Goal: Navigation & Orientation: Find specific page/section

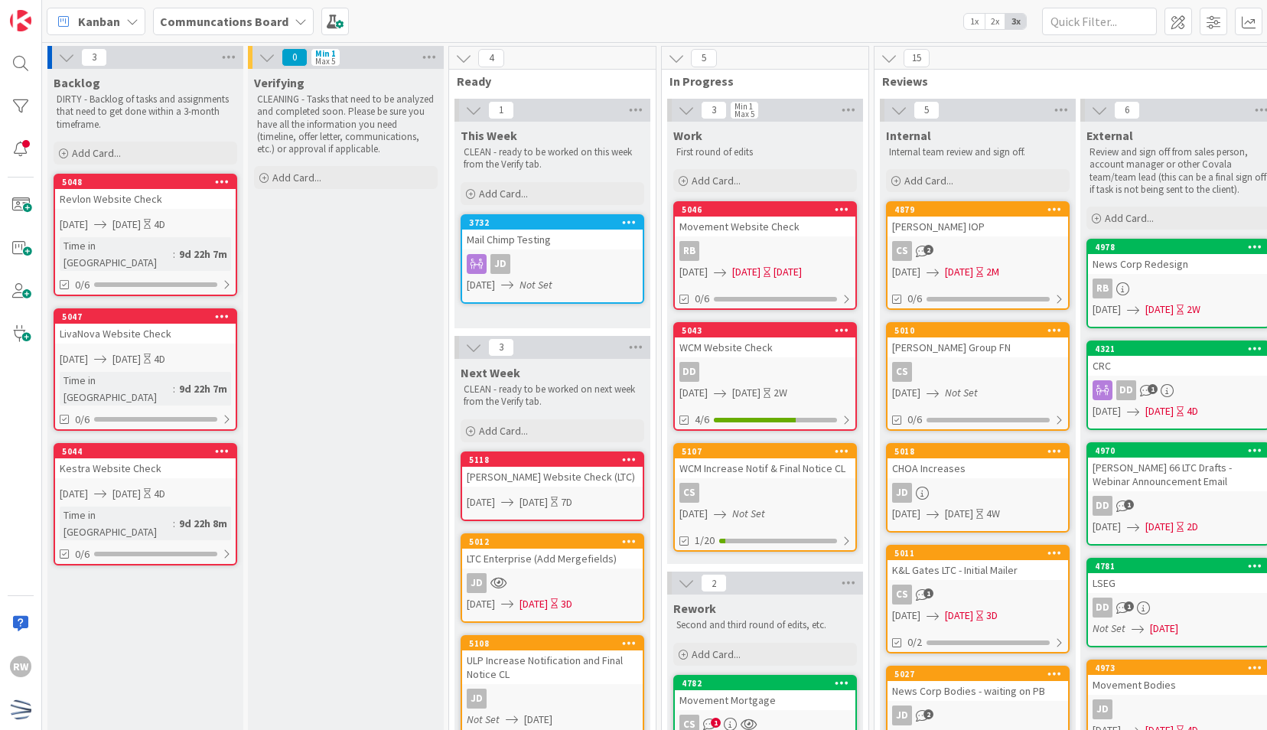
scroll to position [0, 513]
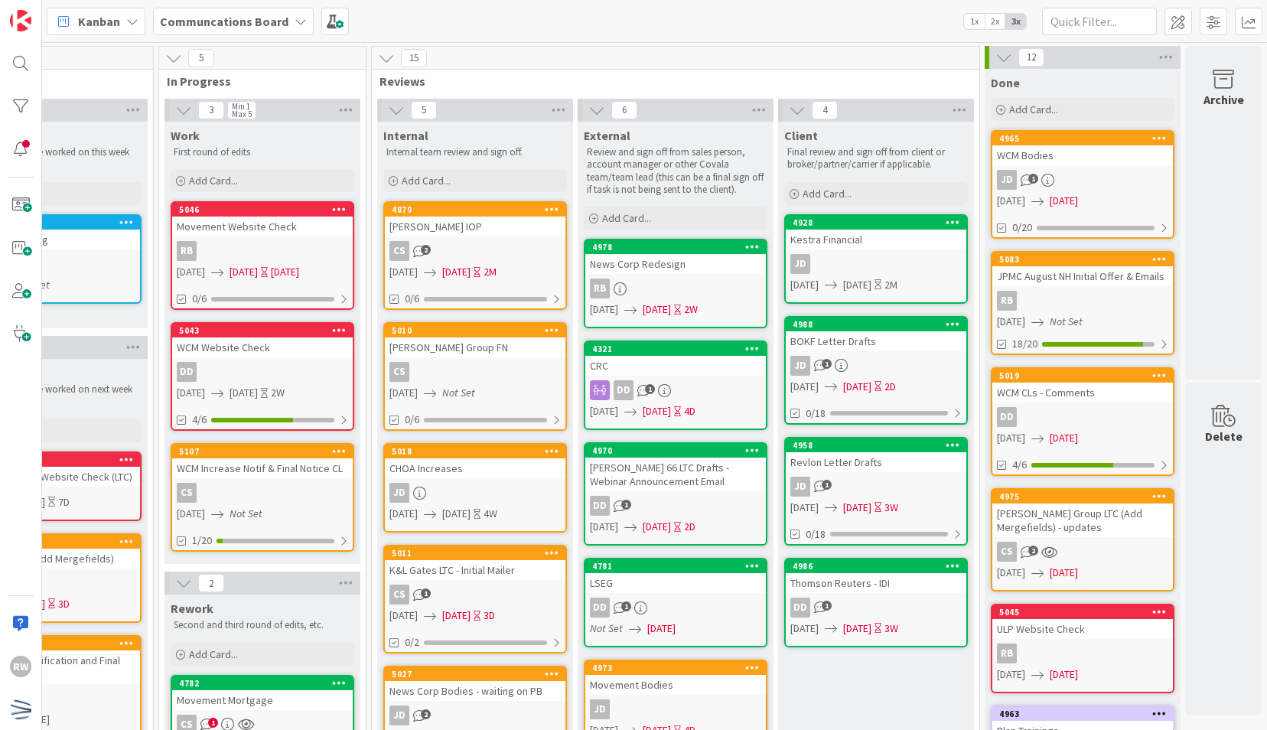
click at [831, 684] on div "Client Final review and sign off from client or broker/partner/carrier if appli…" at bounding box center [876, 698] width 196 height 1152
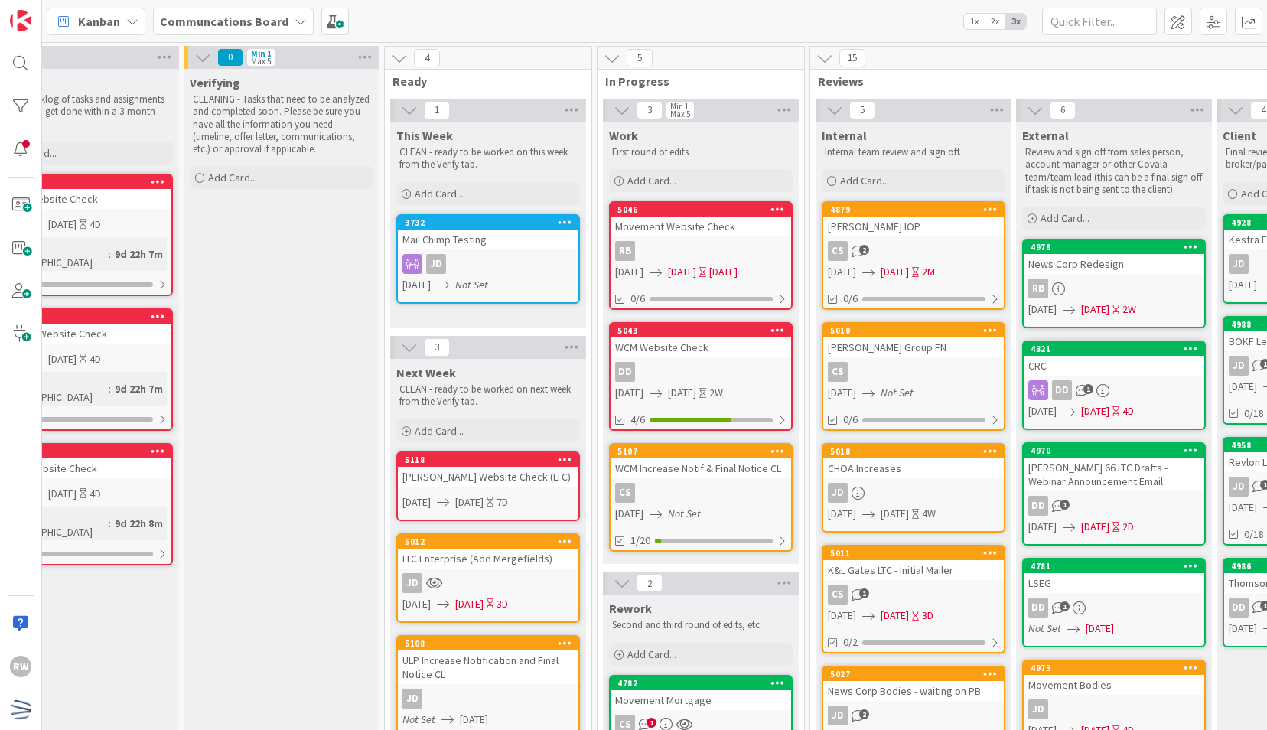
scroll to position [0, 0]
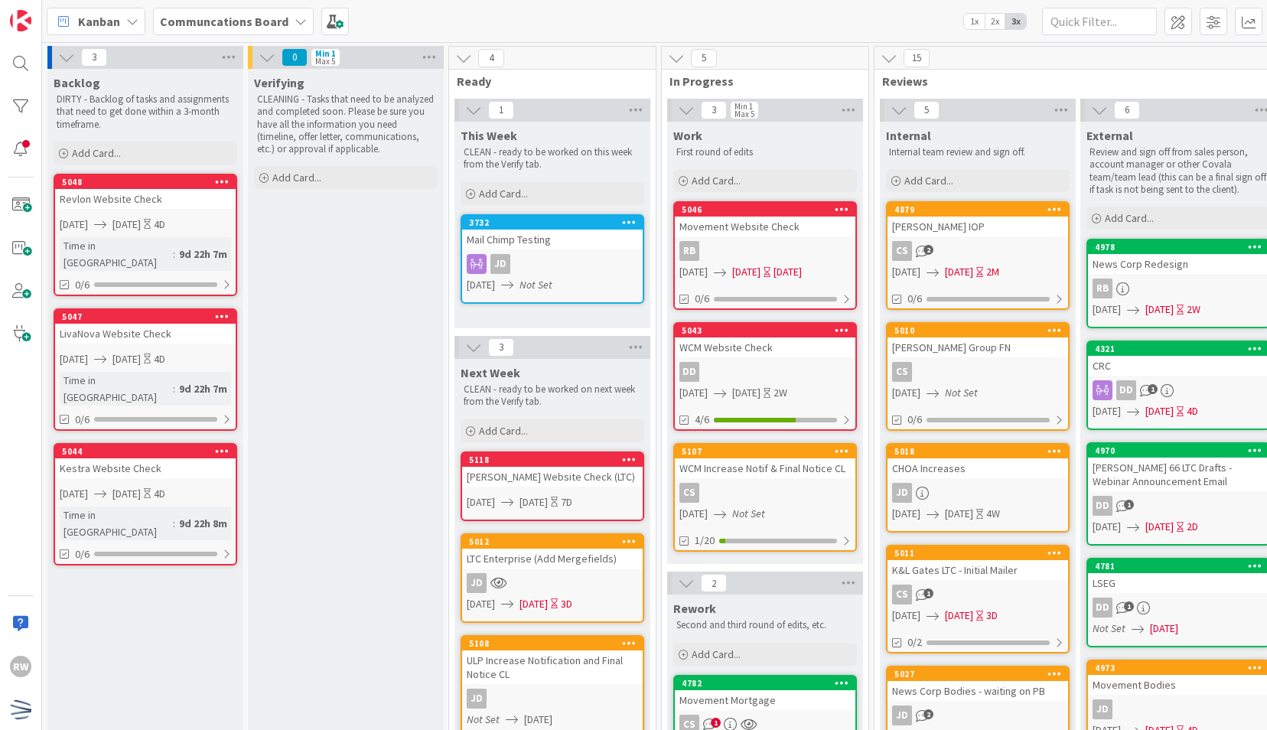
click at [718, 463] on div "WCM Increase Notif & Final Notice CL" at bounding box center [765, 468] width 181 height 20
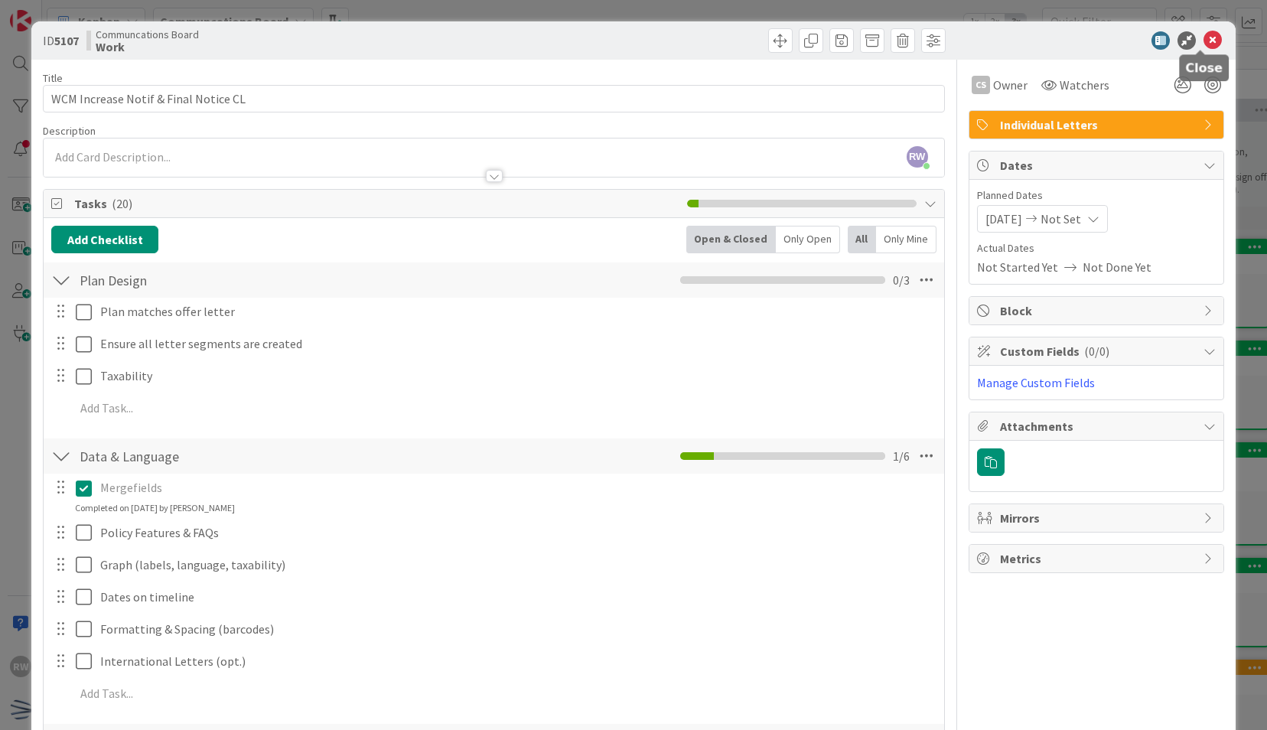
click at [1206, 35] on icon at bounding box center [1213, 40] width 18 height 18
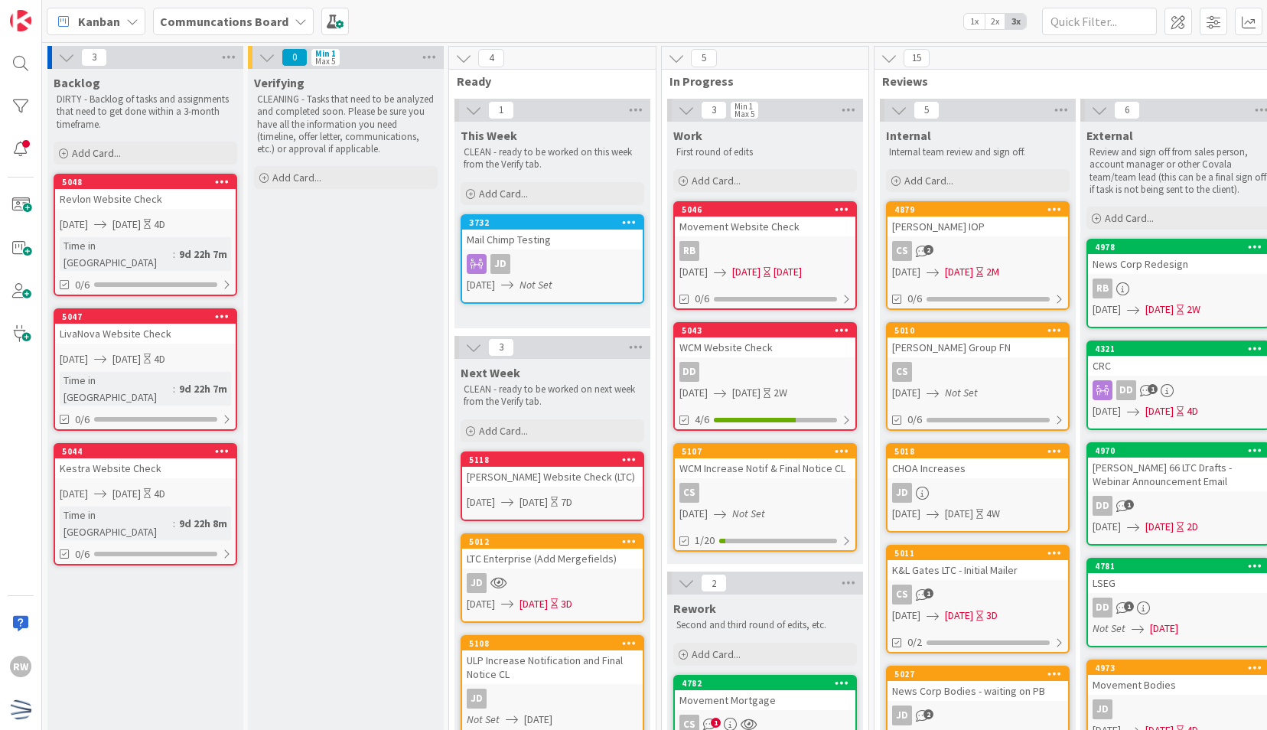
click at [764, 474] on div "WCM Increase Notif & Final Notice CL" at bounding box center [765, 468] width 181 height 20
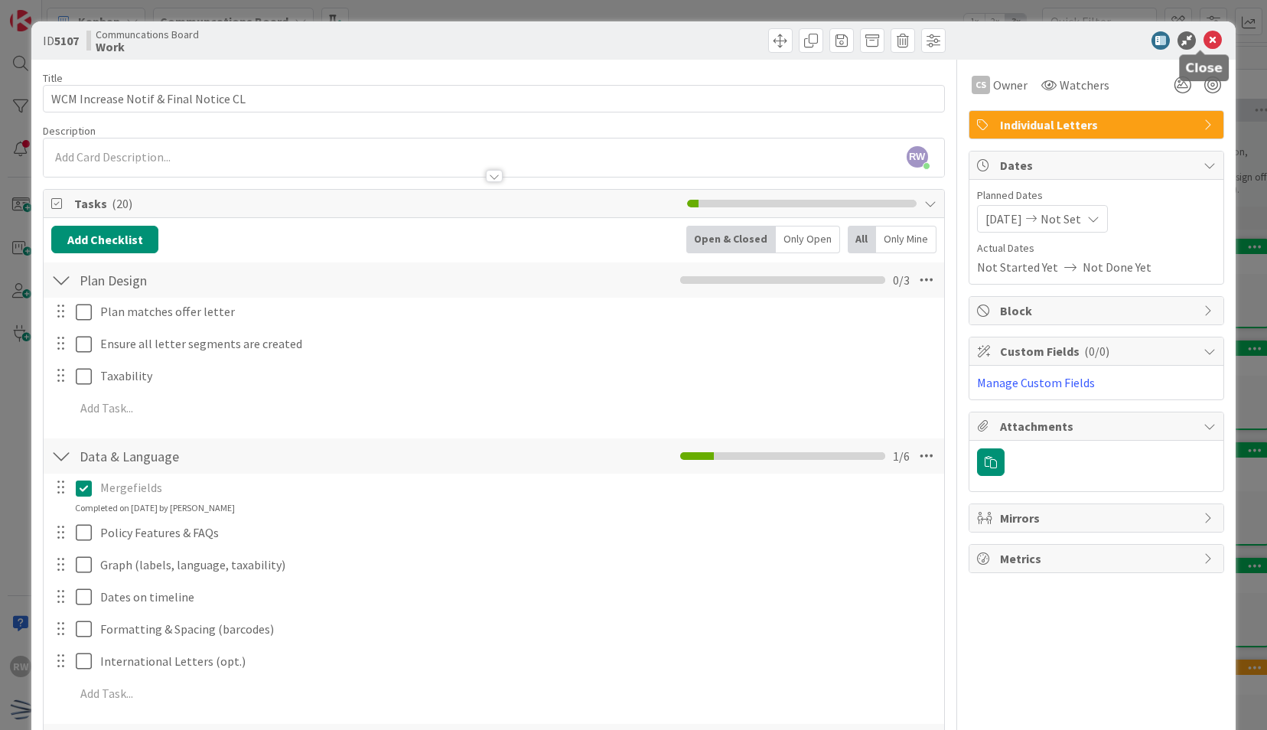
click at [1204, 45] on icon at bounding box center [1213, 40] width 18 height 18
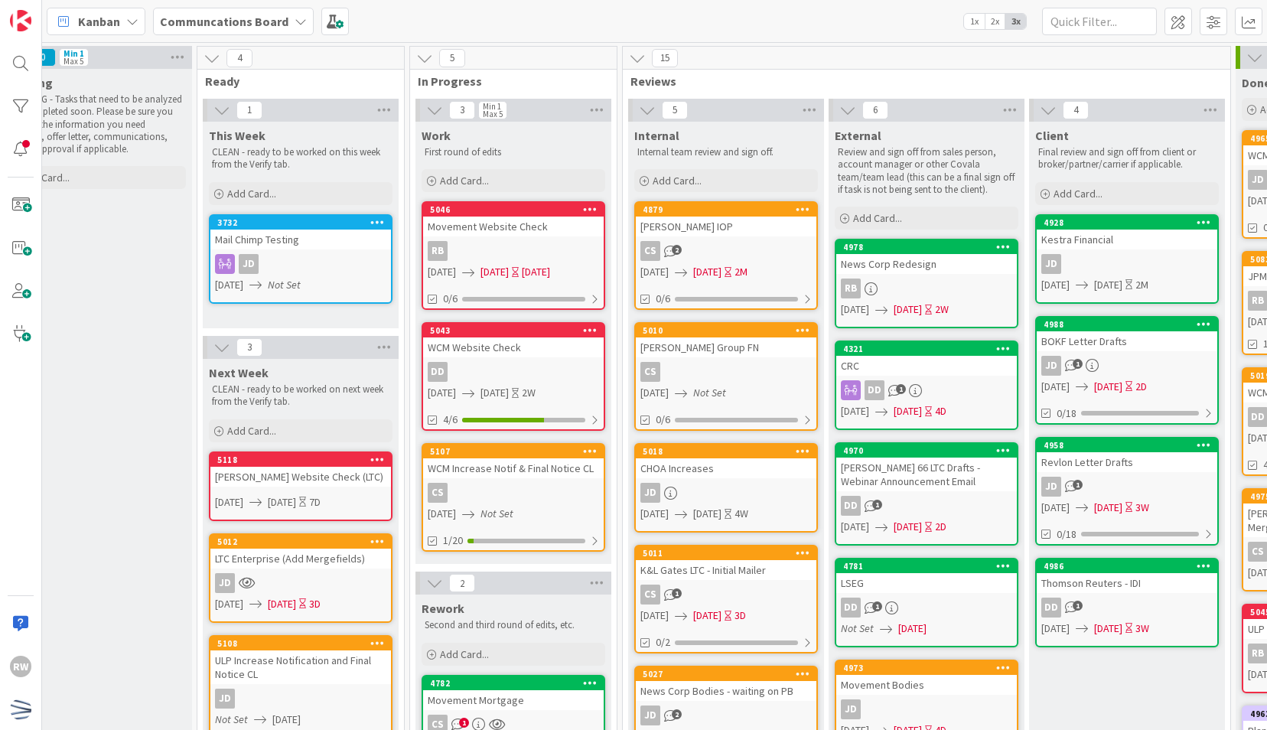
scroll to position [0, 253]
click at [513, 468] on div "WCM Increase Notif & Final Notice CL" at bounding box center [512, 468] width 181 height 20
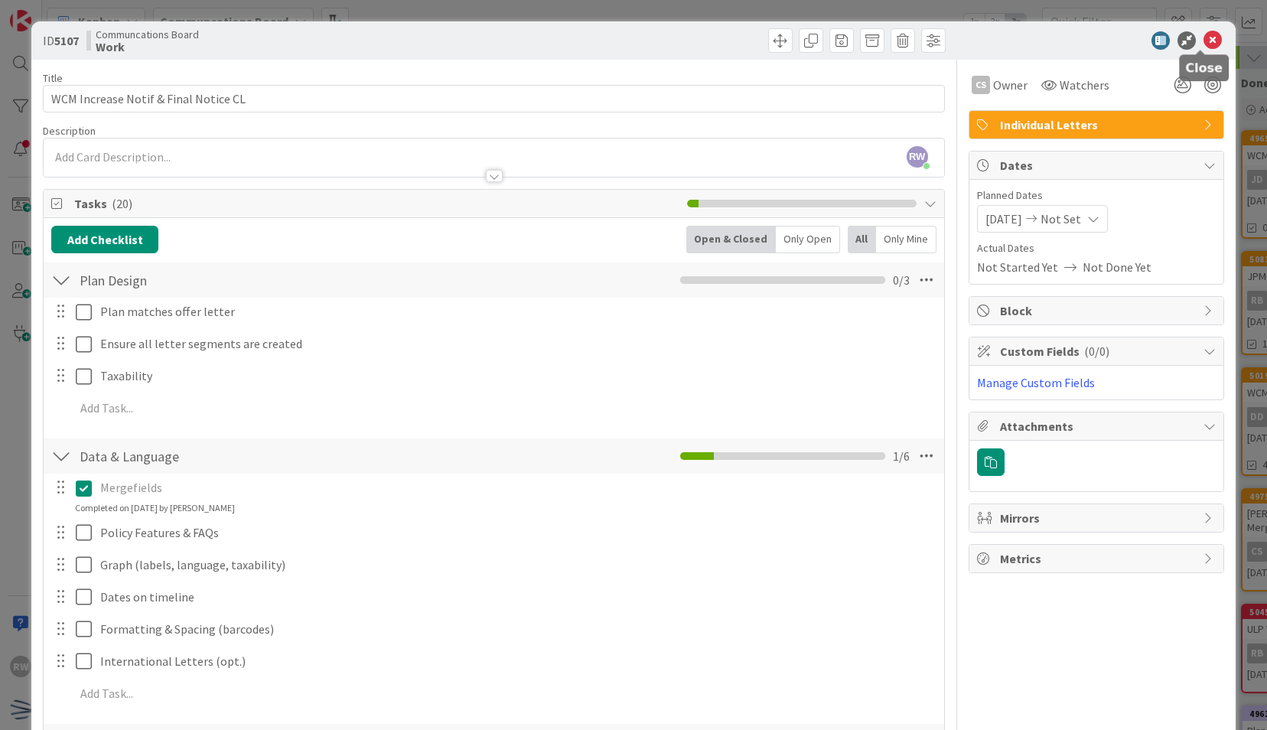
click at [1206, 41] on icon at bounding box center [1213, 40] width 18 height 18
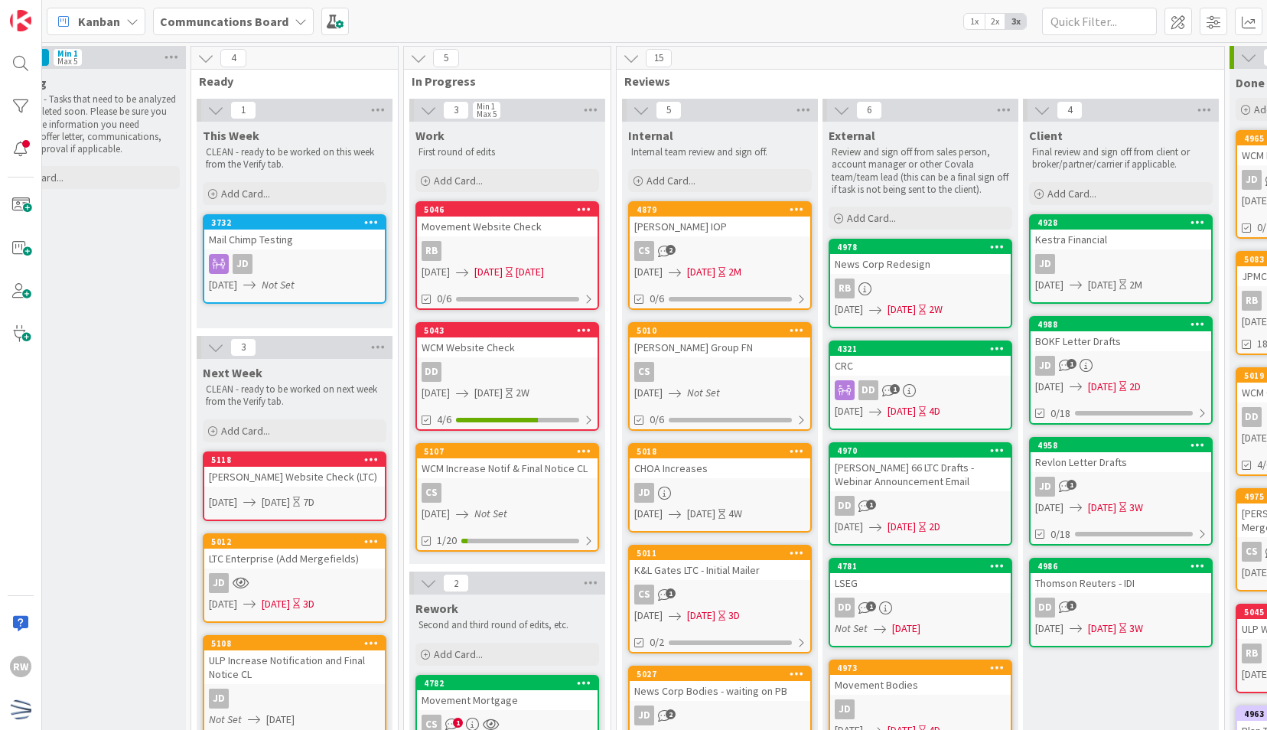
scroll to position [0, 259]
